Goal: Task Accomplishment & Management: Manage account settings

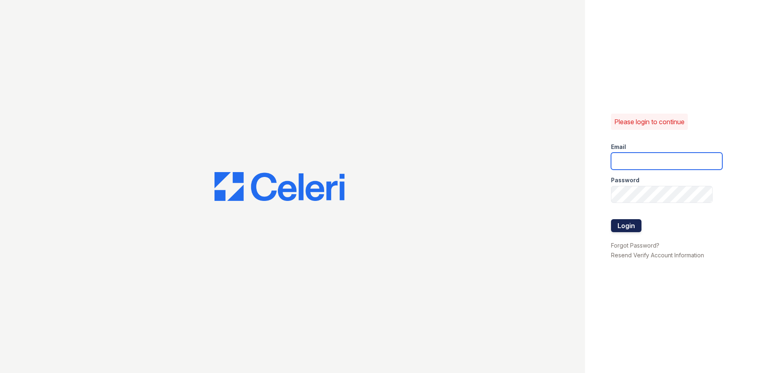
type input "[DOMAIN_NAME][EMAIL_ADDRESS][DOMAIN_NAME]"
click at [625, 225] on button "Login" at bounding box center [626, 225] width 30 height 13
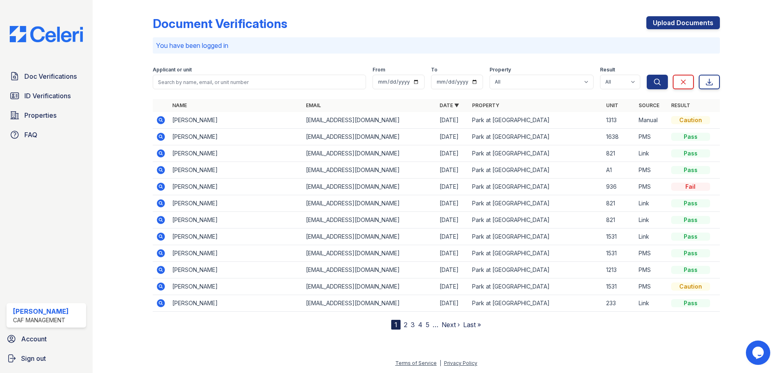
click at [111, 216] on div at bounding box center [129, 166] width 47 height 326
click at [161, 117] on icon at bounding box center [161, 120] width 8 height 8
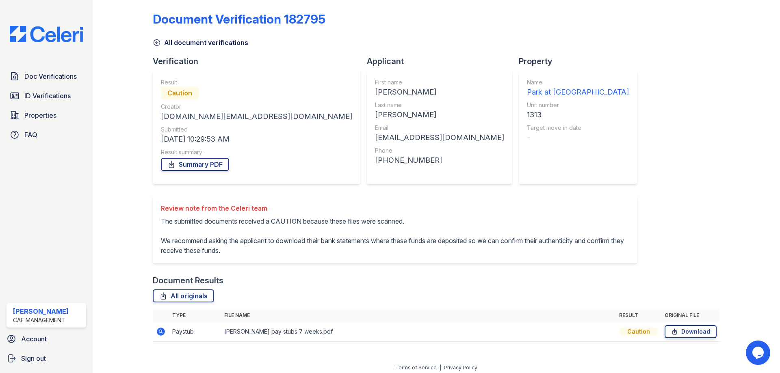
scroll to position [9, 0]
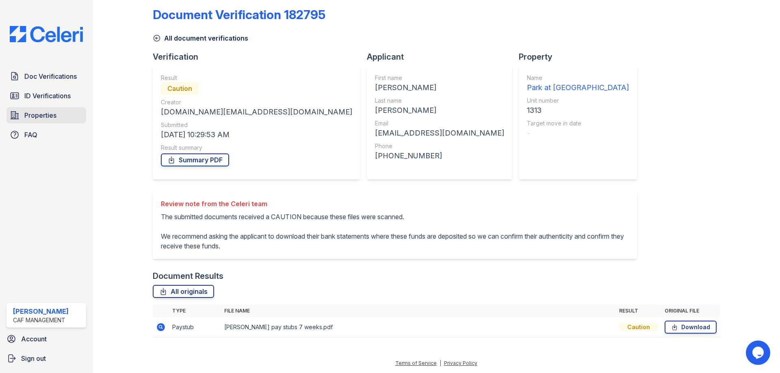
click at [39, 110] on span "Properties" at bounding box center [40, 115] width 32 height 10
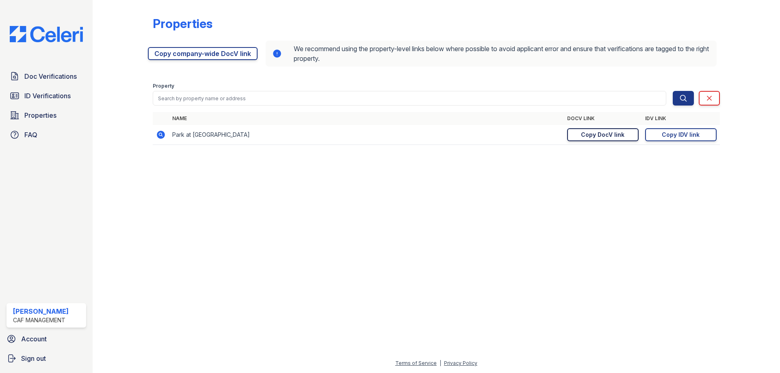
click at [587, 134] on div "Copy DocV link" at bounding box center [602, 135] width 43 height 8
click at [72, 91] on link "ID Verifications" at bounding box center [46, 96] width 80 height 16
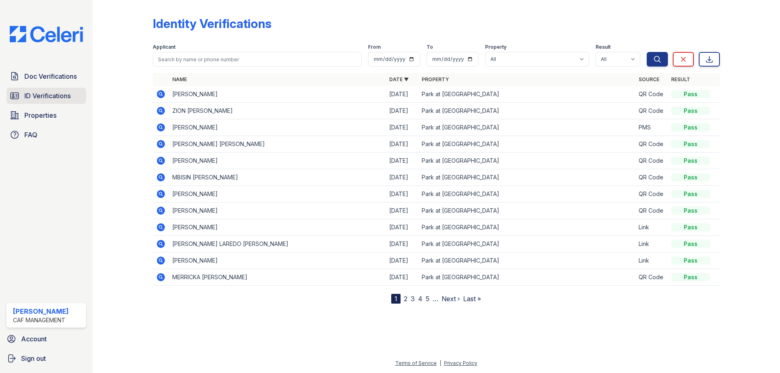
click at [64, 95] on span "ID Verifications" at bounding box center [47, 96] width 46 height 10
click at [33, 82] on link "Doc Verifications" at bounding box center [46, 76] width 80 height 16
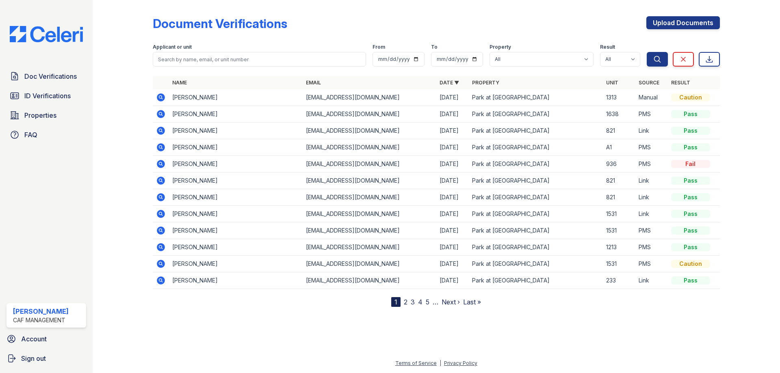
click at [158, 95] on icon at bounding box center [161, 97] width 8 height 8
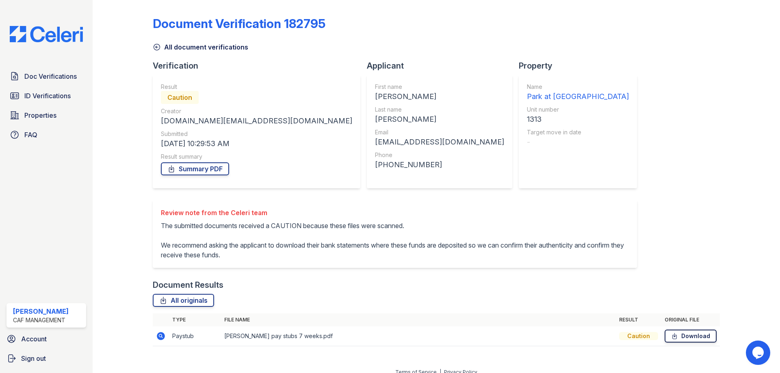
click at [686, 335] on link "Download" at bounding box center [690, 336] width 52 height 13
click at [54, 77] on span "Doc Verifications" at bounding box center [50, 76] width 52 height 10
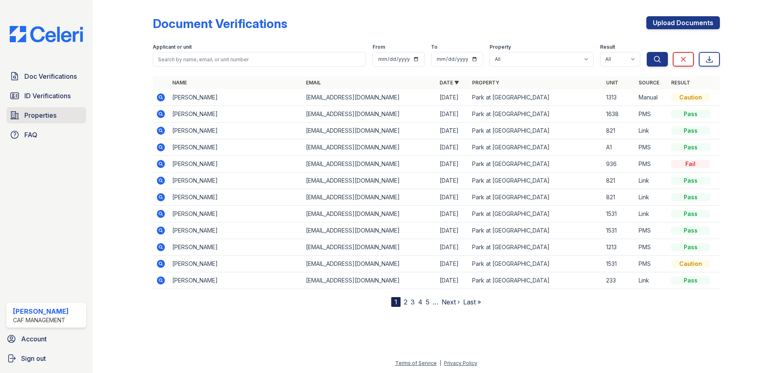
click at [41, 110] on link "Properties" at bounding box center [46, 115] width 80 height 16
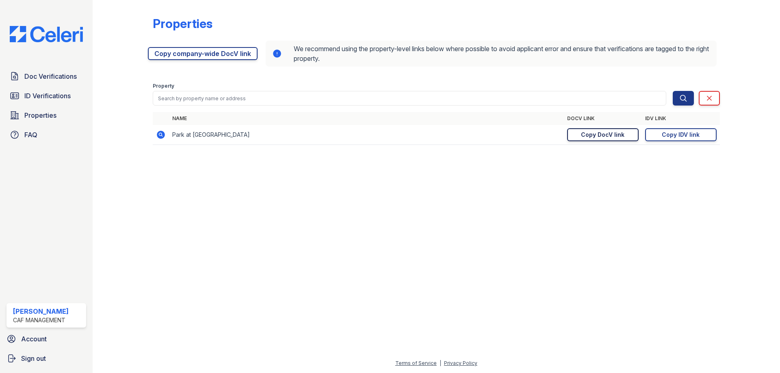
click at [579, 133] on link "Copy DocV link Copy link" at bounding box center [602, 134] width 71 height 13
click at [694, 137] on div "Copy IDV link" at bounding box center [680, 135] width 38 height 8
